Goal: Task Accomplishment & Management: Complete application form

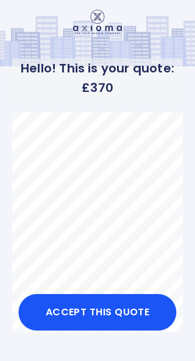
click at [93, 314] on button "Accept this Quote" at bounding box center [97, 312] width 158 height 36
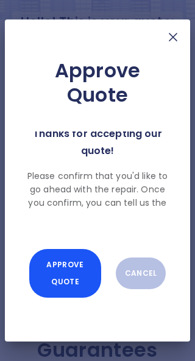
scroll to position [10, 0]
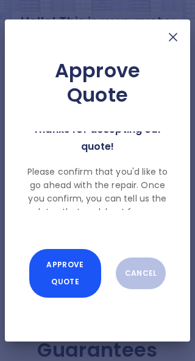
click at [66, 297] on button "Approve Quote" at bounding box center [65, 273] width 72 height 49
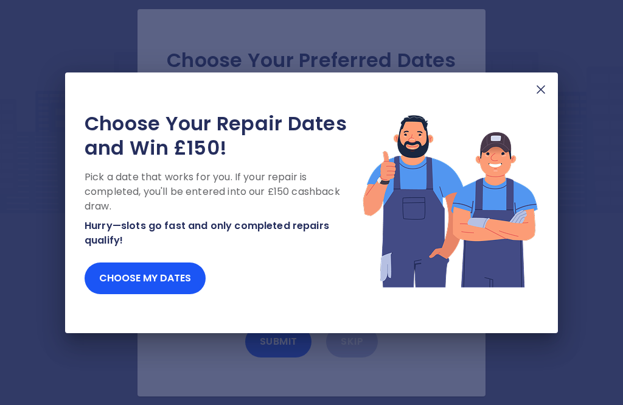
click at [148, 280] on button "Choose my dates" at bounding box center [145, 278] width 121 height 32
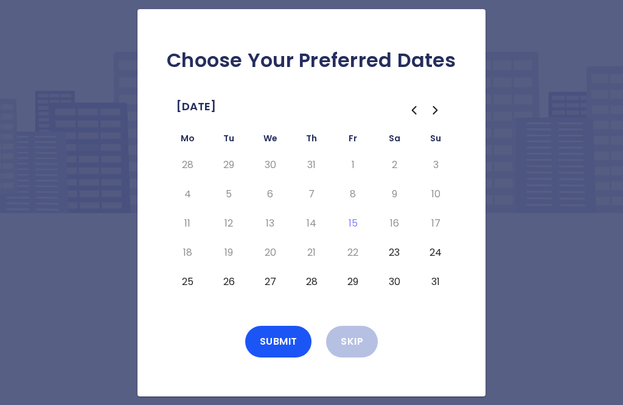
click at [194, 114] on icon "Go to the Next Month" at bounding box center [435, 109] width 4 height 7
click at [187, 175] on button "1" at bounding box center [187, 164] width 22 height 19
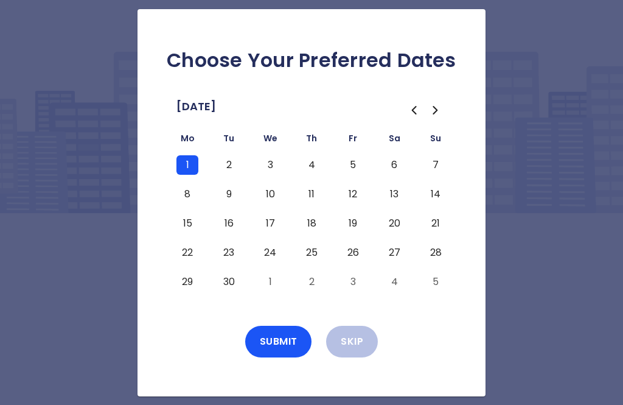
click at [194, 357] on button "Submit" at bounding box center [278, 341] width 67 height 32
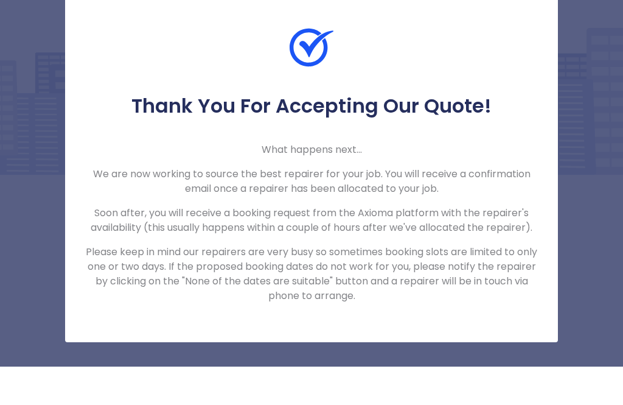
scroll to position [39, 0]
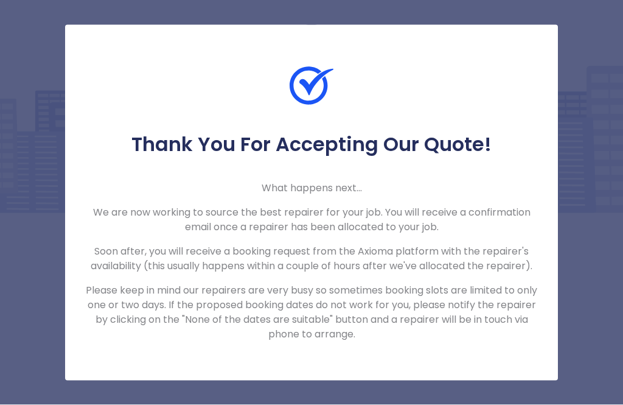
scroll to position [22, 0]
click at [115, 114] on div at bounding box center [311, 98] width 493 height 68
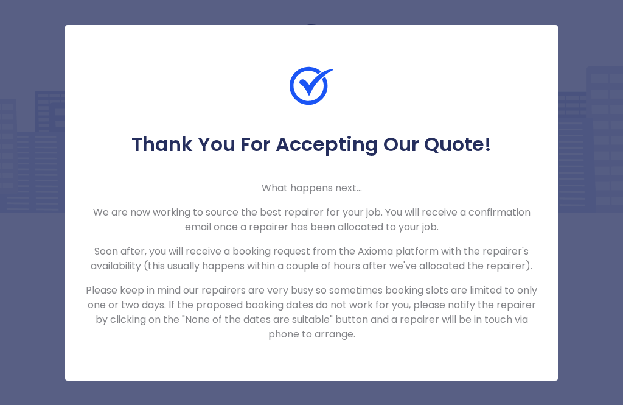
scroll to position [0, 0]
